Goal: Transaction & Acquisition: Book appointment/travel/reservation

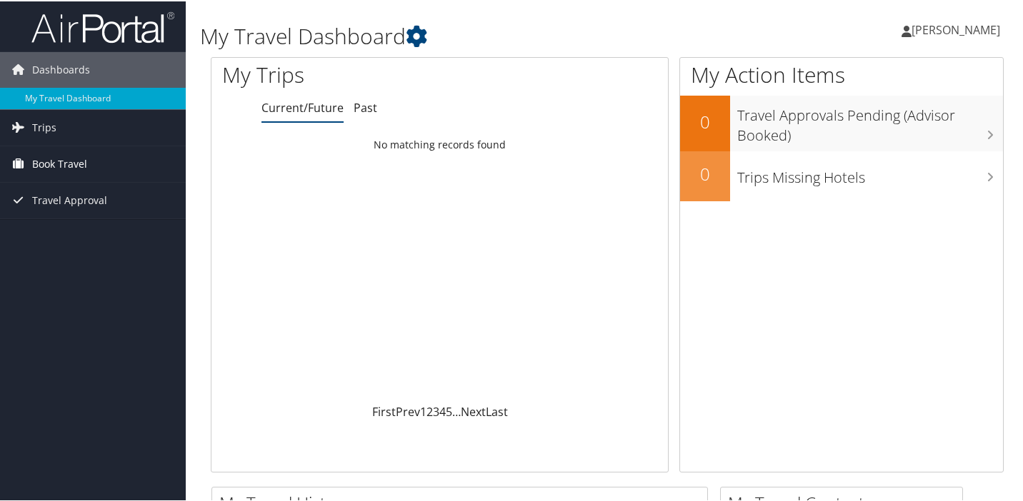
click at [45, 171] on span "Book Travel" at bounding box center [59, 163] width 55 height 36
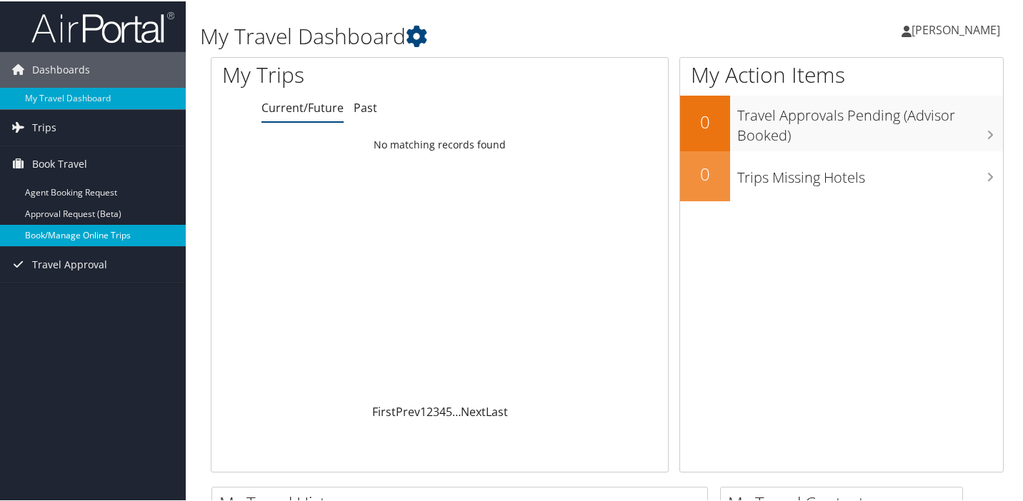
click at [64, 235] on link "Book/Manage Online Trips" at bounding box center [93, 234] width 186 height 21
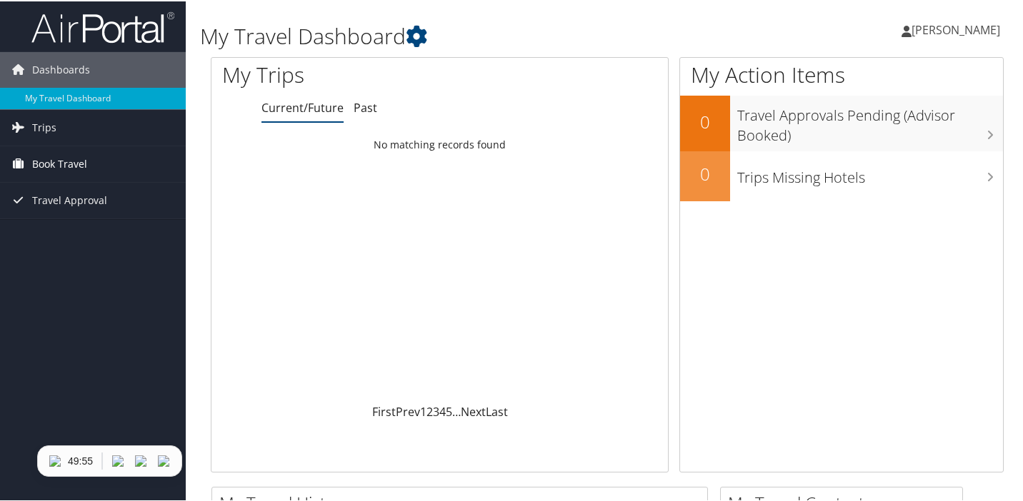
click at [66, 161] on span "Book Travel" at bounding box center [59, 163] width 55 height 36
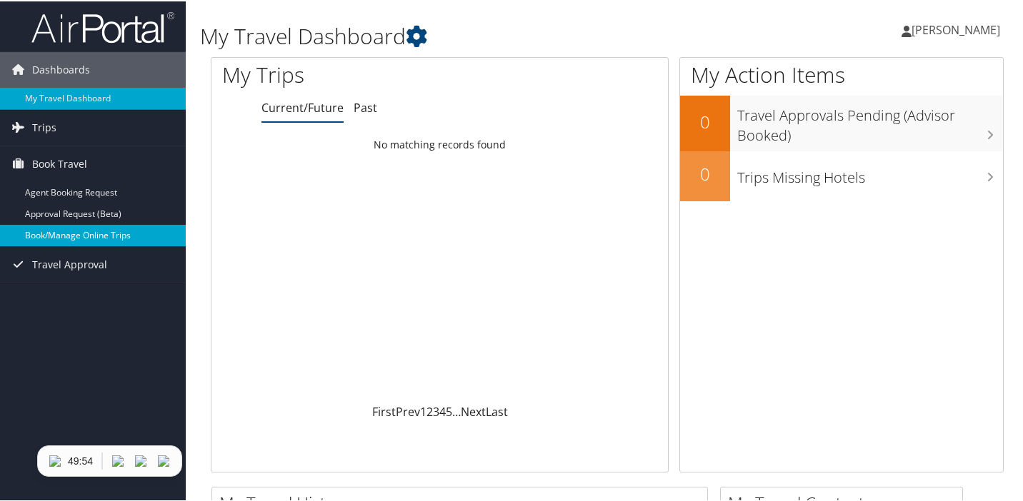
click at [73, 239] on link "Book/Manage Online Trips" at bounding box center [93, 234] width 186 height 21
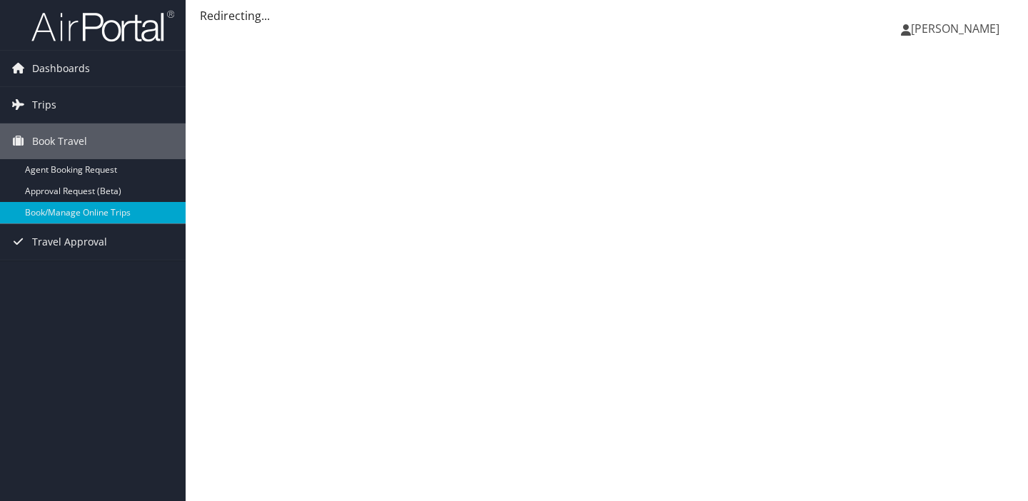
click at [306, 149] on div "[PERSON_NAME] [PERSON_NAME] My Settings Travel Agency Contacts View Travel Prof…" at bounding box center [607, 250] width 843 height 501
